Goal: Check status

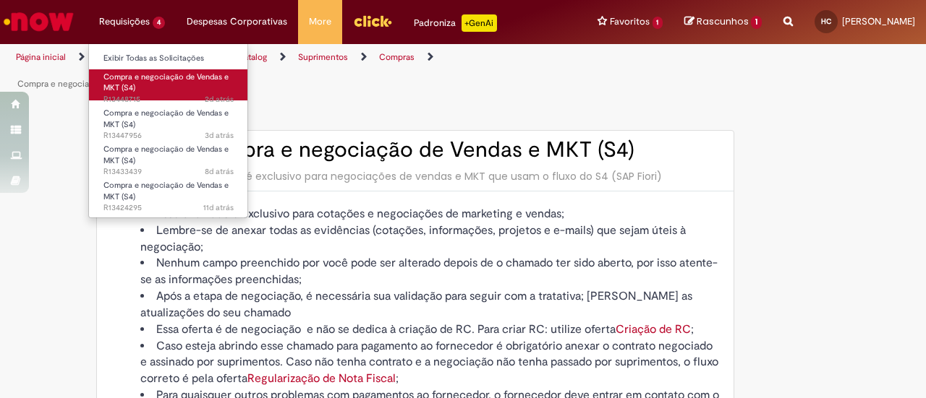
type input "********"
type input "**********"
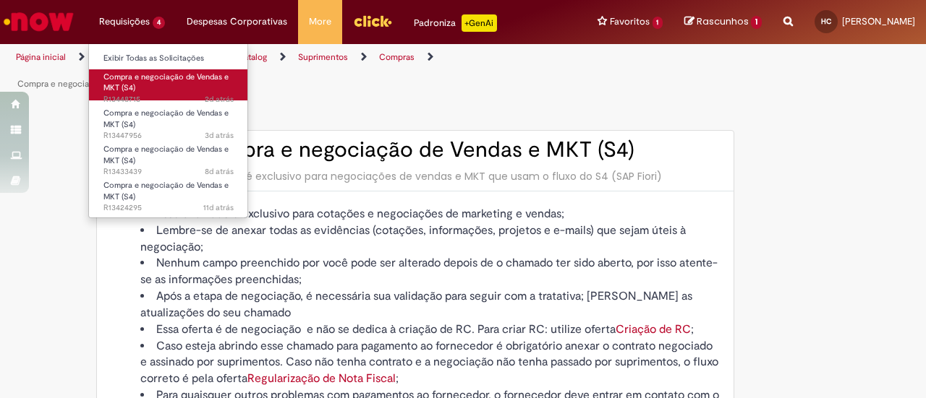
type input "****"
click at [176, 78] on span "Compra e negociação de Vendas e MKT (S4)" at bounding box center [165, 83] width 125 height 22
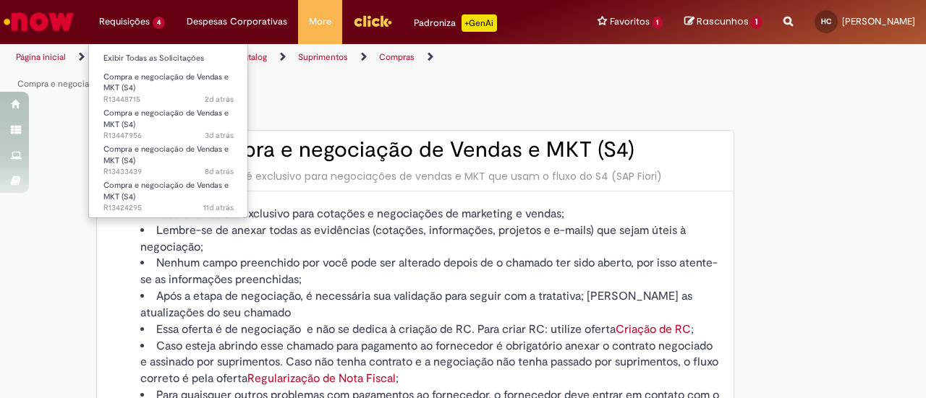
type input "**********"
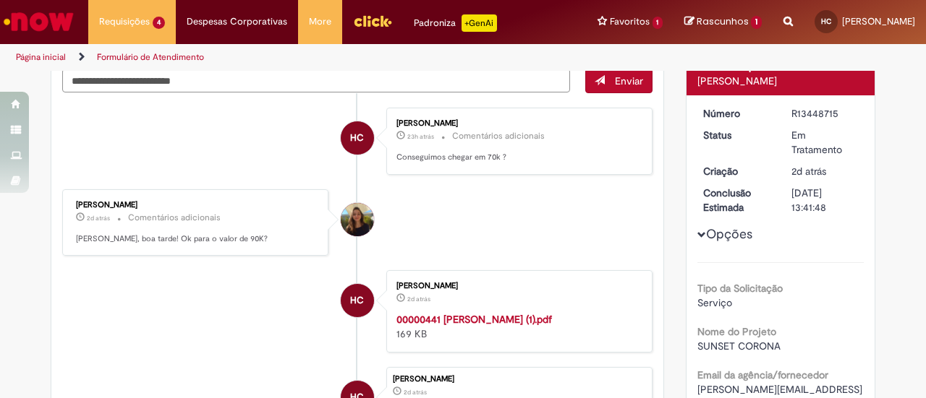
scroll to position [145, 0]
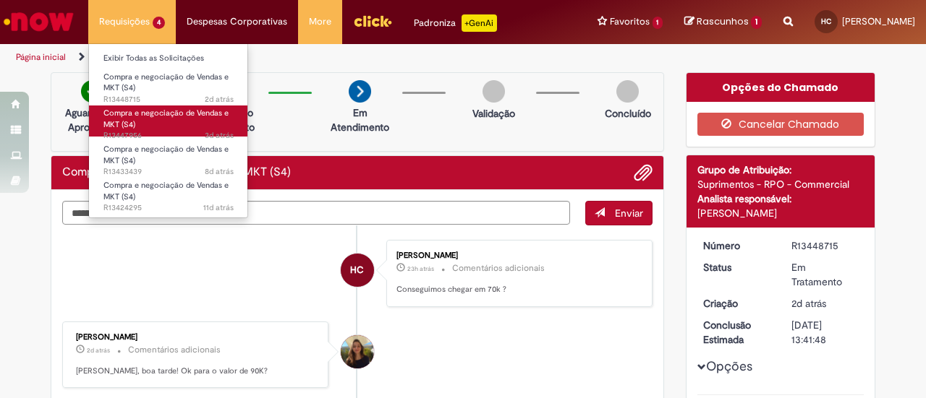
click at [192, 106] on link "Compra e negociação de Vendas e MKT (S4) 3d atrás 3 dias atrás R13447956" at bounding box center [168, 121] width 159 height 31
click at [163, 114] on span "Compra e negociação de Vendas e MKT (S4)" at bounding box center [165, 119] width 125 height 22
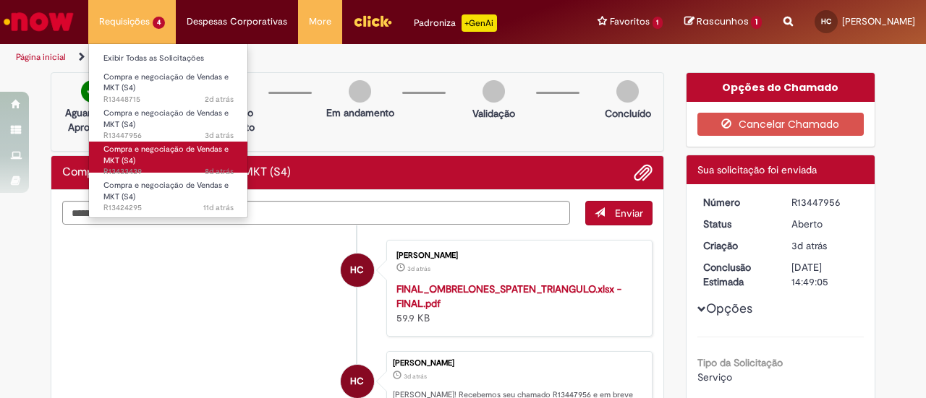
click at [166, 161] on link "Compra e negociação de Vendas e MKT (S4) 8d atrás 8 dias atrás R13433439" at bounding box center [168, 157] width 159 height 31
click at [133, 157] on span "Compra e negociação de Vendas e MKT (S4)" at bounding box center [165, 155] width 125 height 22
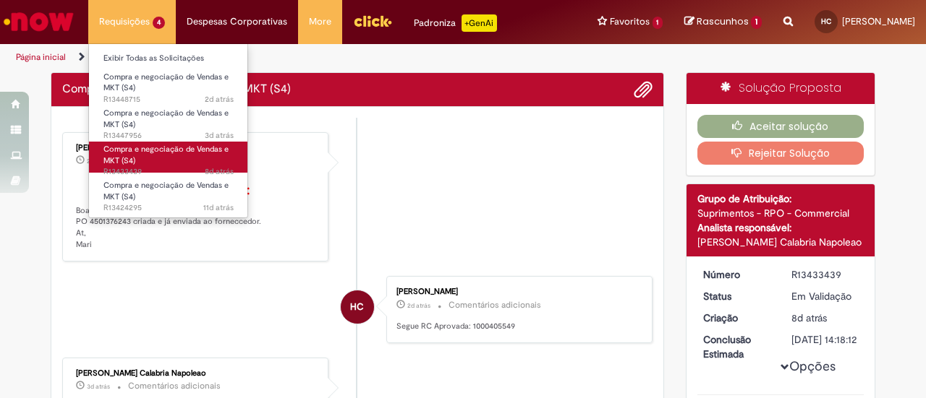
click at [132, 155] on span "Compra e negociação de Vendas e MKT (S4)" at bounding box center [165, 155] width 125 height 22
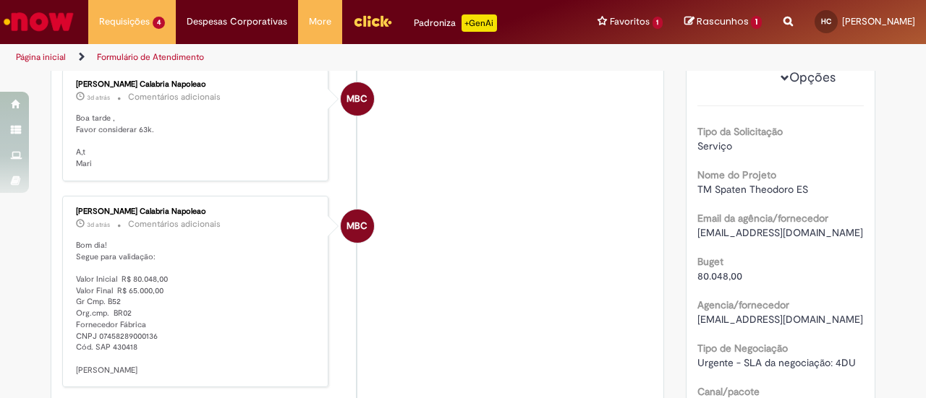
scroll to position [372, 0]
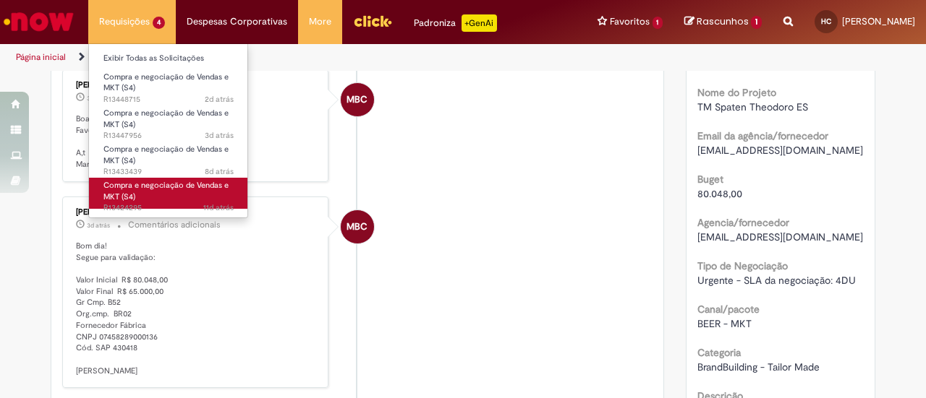
click at [148, 197] on link "Compra e negociação de Vendas e MKT (S4) 11d atrás 11 dias atrás R13424295" at bounding box center [168, 193] width 159 height 31
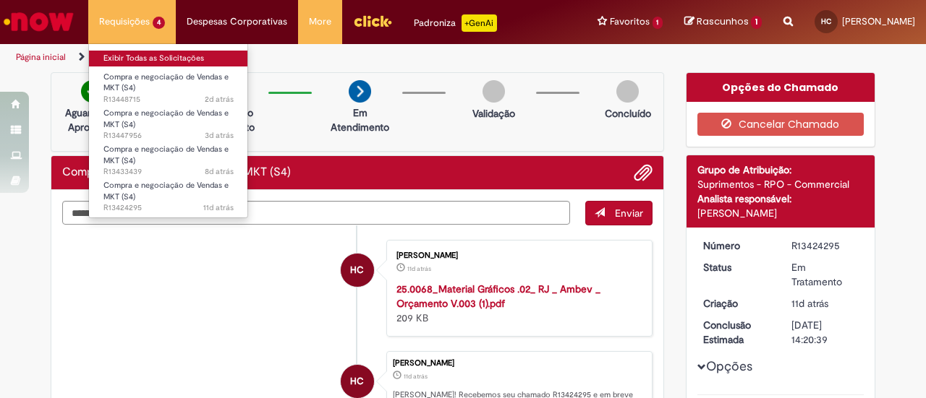
click at [187, 54] on link "Exibir Todas as Solicitações" at bounding box center [168, 59] width 159 height 16
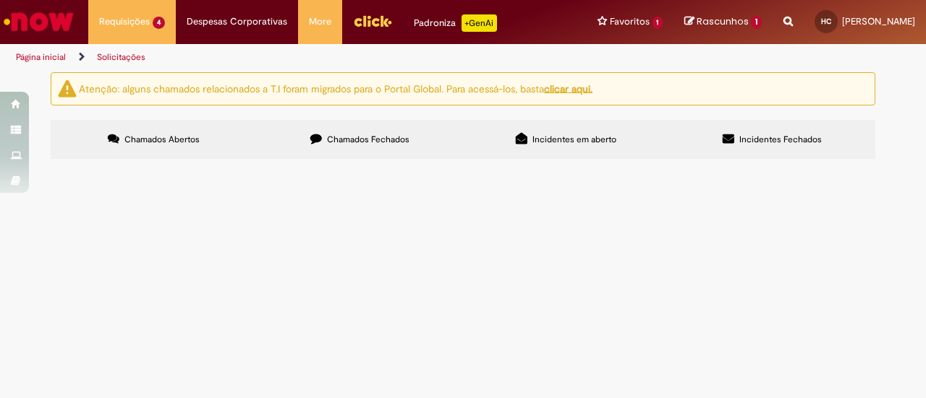
click at [0, 0] on div at bounding box center [0, 0] width 0 height 0
click at [872, 163] on div "Atenção: alguns chamados relacionados a T.I foram migrados para o Portal Global…" at bounding box center [463, 117] width 846 height 90
click at [0, 0] on span "TM Spaten Theodoro ES" at bounding box center [0, 0] width 0 height 0
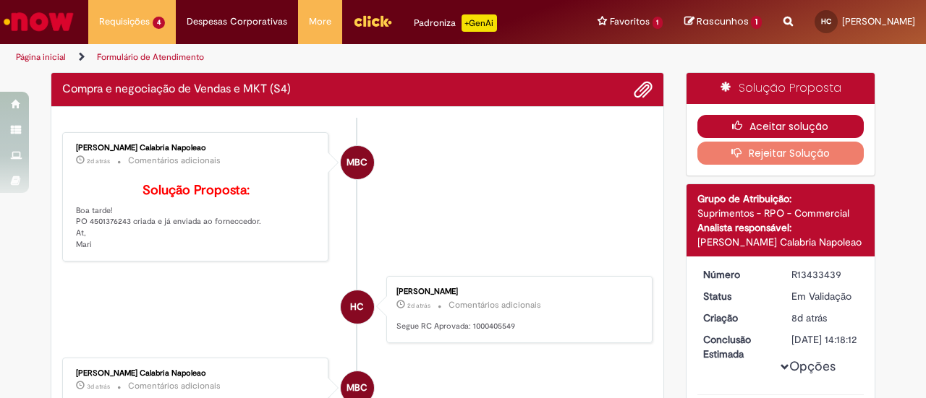
click at [761, 124] on button "Aceitar solução" at bounding box center [780, 126] width 167 height 23
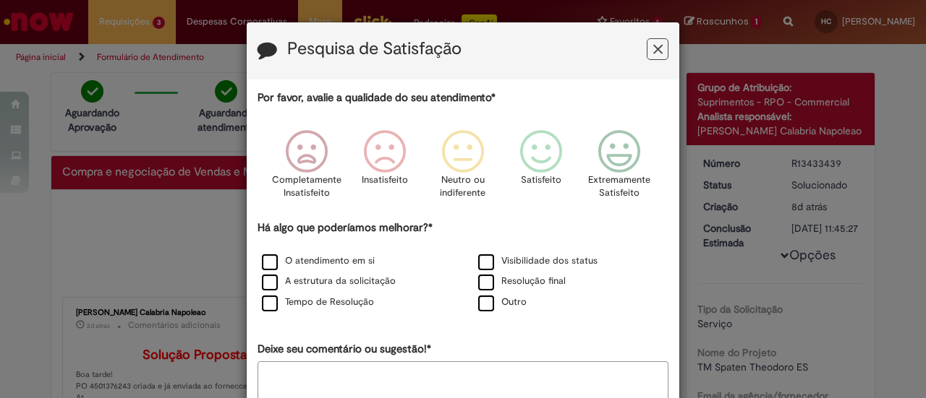
click at [846, 263] on div "Pesquisa de Satisfação Por favor, avalie a qualidade do seu atendimento* Comple…" at bounding box center [463, 199] width 926 height 398
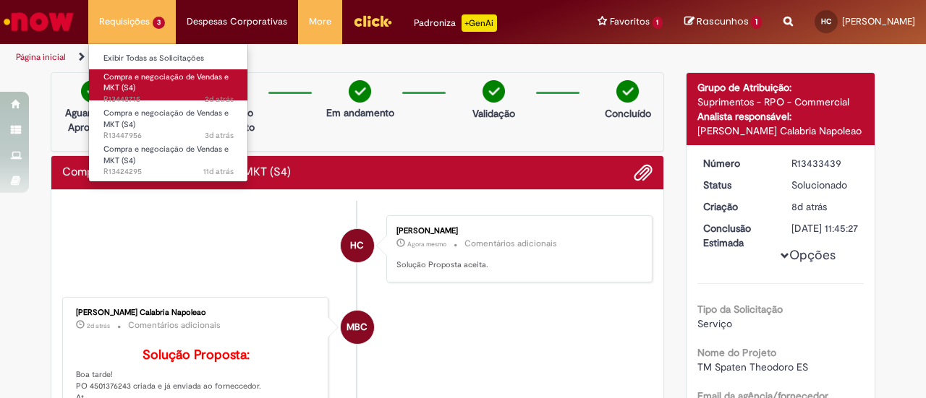
click at [174, 78] on span "Compra e negociação de Vendas e MKT (S4)" at bounding box center [165, 83] width 125 height 22
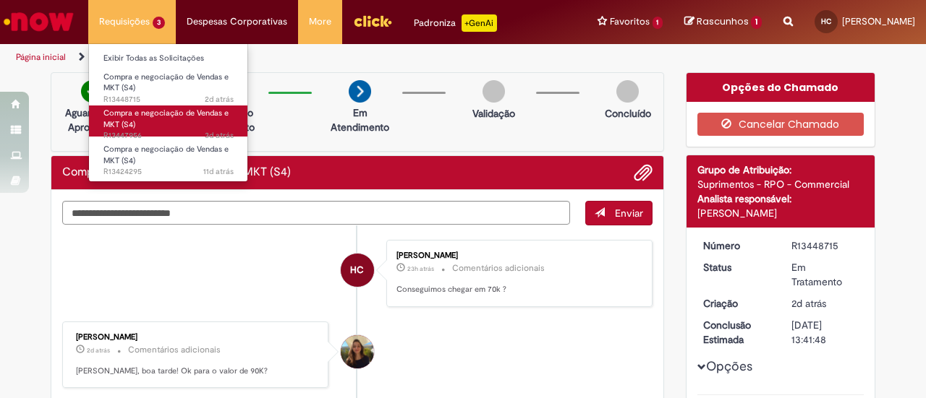
click at [200, 127] on link "Compra e negociação de Vendas e MKT (S4) 3d atrás 3 dias atrás R13447956" at bounding box center [168, 121] width 159 height 31
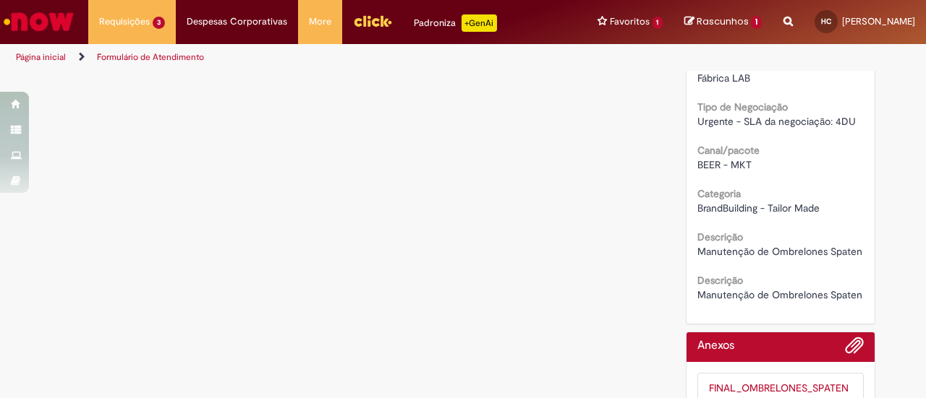
scroll to position [350, 0]
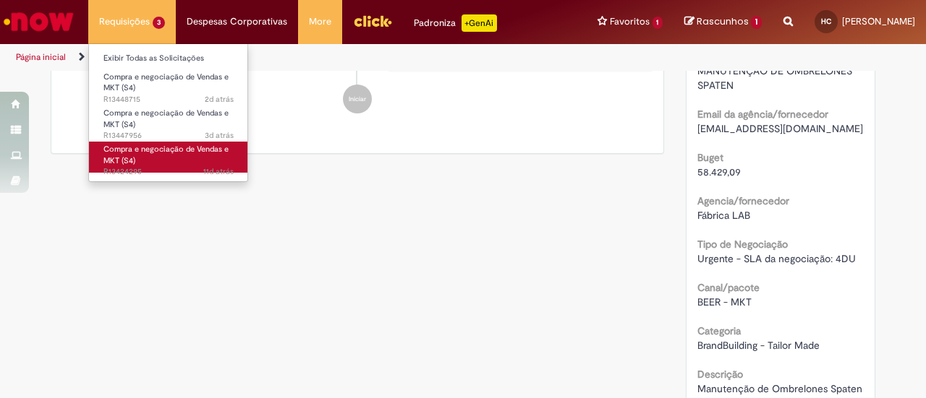
click at [180, 153] on span "Compra e negociação de Vendas e MKT (S4)" at bounding box center [165, 155] width 125 height 22
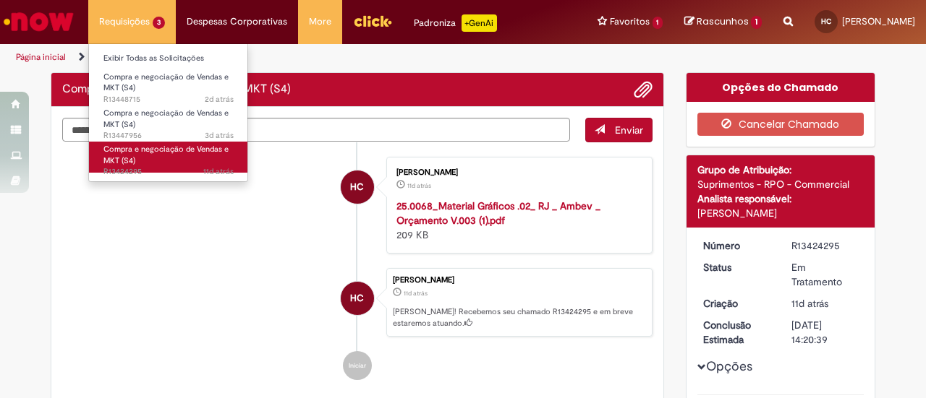
click at [169, 153] on span "Compra e negociação de Vendas e MKT (S4)" at bounding box center [165, 155] width 125 height 22
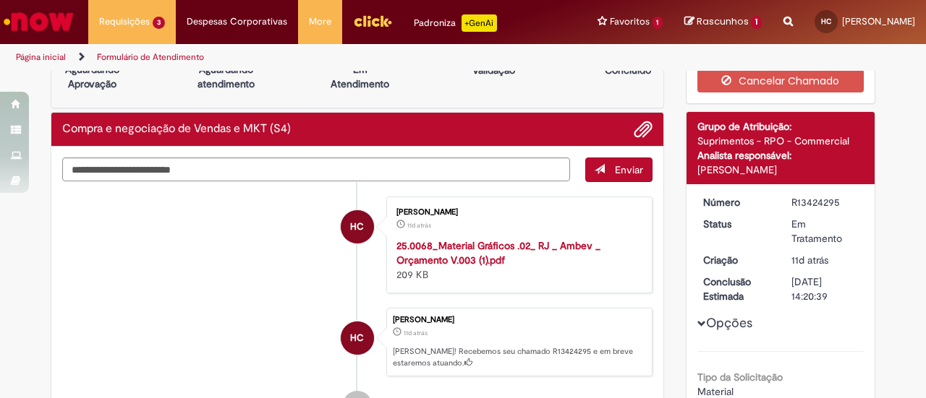
scroll to position [46, 0]
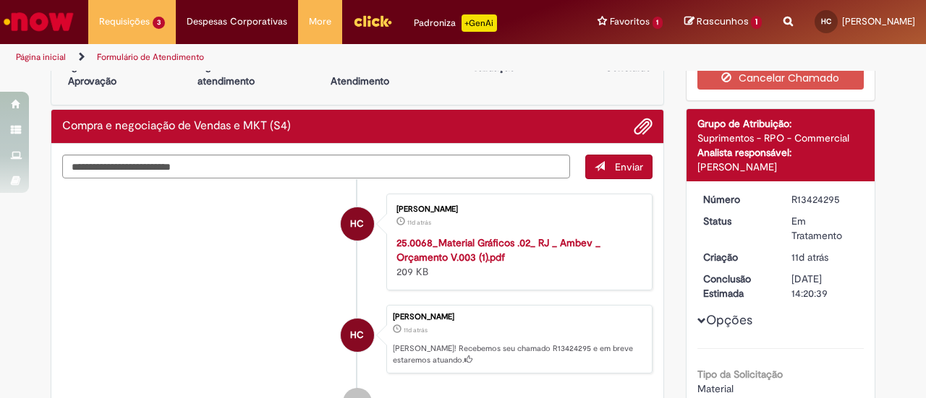
click at [810, 202] on div "R13424295" at bounding box center [824, 199] width 67 height 14
copy div "R13424295"
click at [103, 250] on li "HC [PERSON_NAME] 11d atrás 11 dias atrás 25.0068_Material Gráficos .02_ RJ _ Am…" at bounding box center [357, 242] width 590 height 97
